Goal: Information Seeking & Learning: Learn about a topic

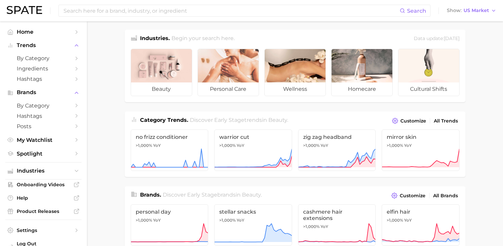
scroll to position [3, 0]
click at [450, 120] on span "All Trends" at bounding box center [446, 121] width 24 height 6
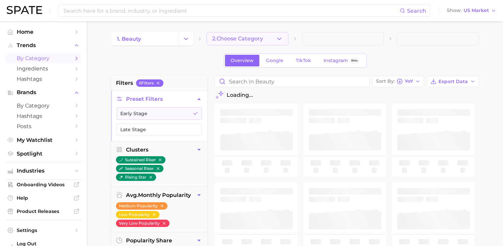
click at [231, 44] on button "2. Choose Category" at bounding box center [247, 38] width 82 height 13
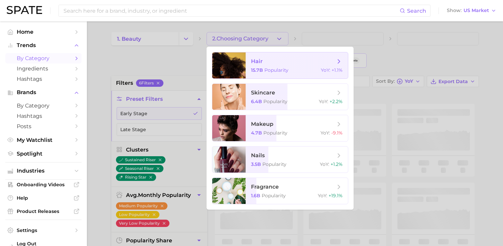
click at [289, 65] on span "hair" at bounding box center [293, 61] width 84 height 7
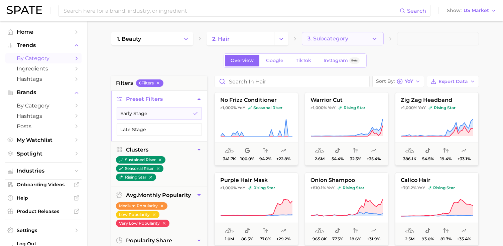
click at [368, 39] on button "3. Subcategory" at bounding box center [343, 38] width 82 height 13
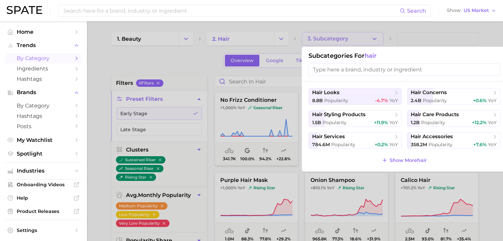
click at [206, 67] on div at bounding box center [251, 120] width 503 height 241
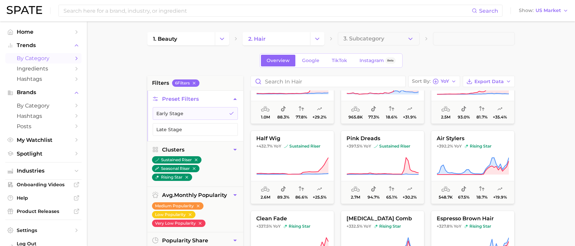
scroll to position [123, 0]
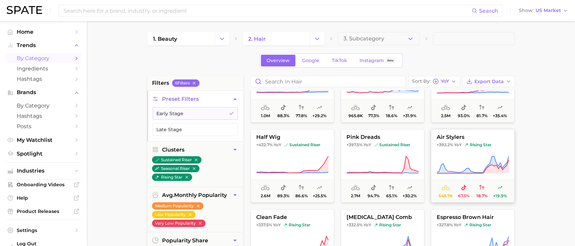
click at [463, 154] on button "air stylers +392.2% YoY rising star 548.7k 67.5% 18.7% +19.9%" at bounding box center [473, 165] width 84 height 73
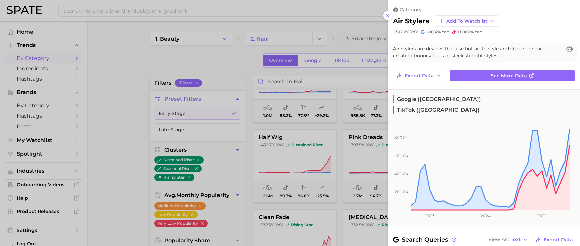
click at [217, 71] on div at bounding box center [290, 123] width 580 height 246
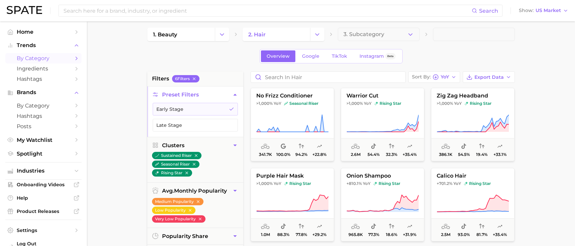
scroll to position [0, 0]
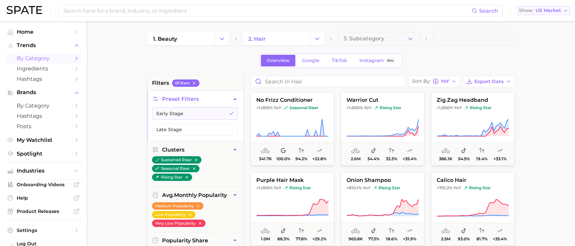
click at [507, 12] on span "US Market" at bounding box center [547, 11] width 25 height 4
click at [507, 55] on button "[GEOGRAPHIC_DATA]" at bounding box center [546, 58] width 58 height 12
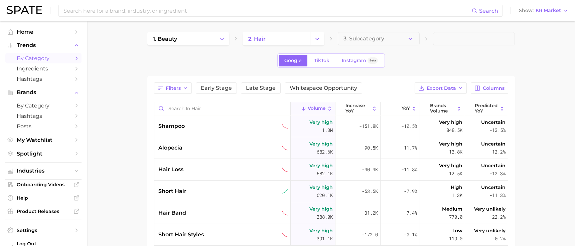
click at [321, 110] on button "Volume" at bounding box center [313, 108] width 45 height 13
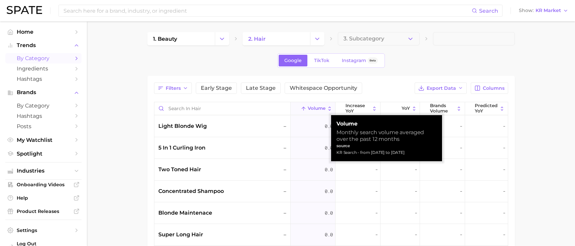
click at [321, 110] on button "Volume" at bounding box center [313, 108] width 45 height 13
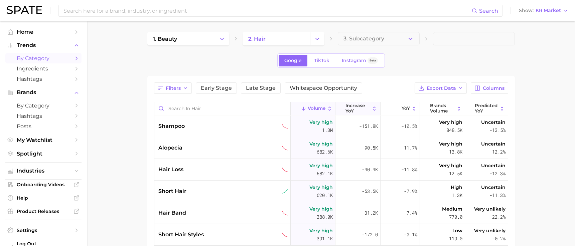
click at [357, 109] on span "increase YoY" at bounding box center [357, 108] width 25 height 10
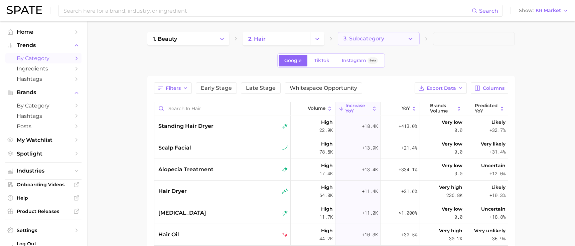
click at [375, 41] on span "3. Subcategory" at bounding box center [363, 39] width 41 height 6
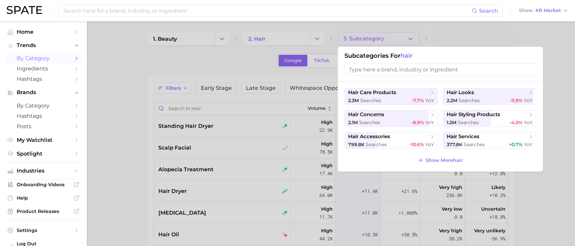
click at [261, 71] on div at bounding box center [287, 123] width 575 height 246
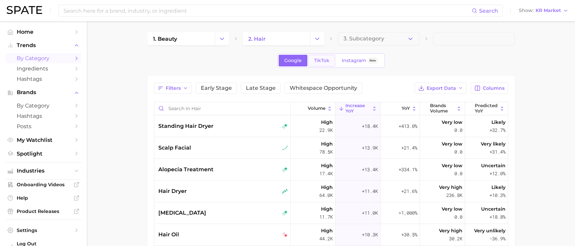
click at [331, 60] on link "TikTok" at bounding box center [321, 61] width 27 height 12
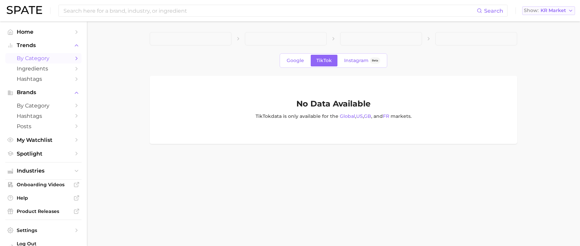
click at [507, 12] on span "KR Market" at bounding box center [553, 11] width 25 height 4
click at [507, 26] on button "[GEOGRAPHIC_DATA]" at bounding box center [551, 22] width 58 height 12
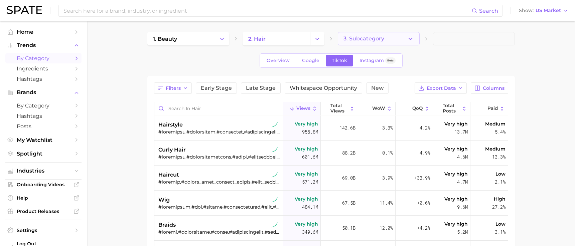
click at [409, 38] on icon "button" at bounding box center [410, 38] width 7 height 7
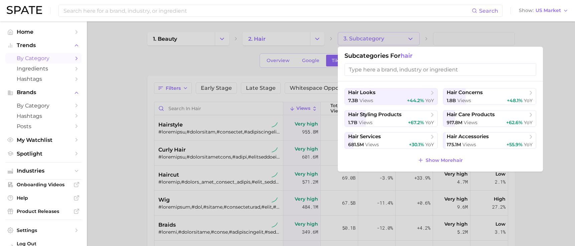
click at [149, 73] on div at bounding box center [287, 123] width 575 height 246
